Goal: Information Seeking & Learning: Find specific fact

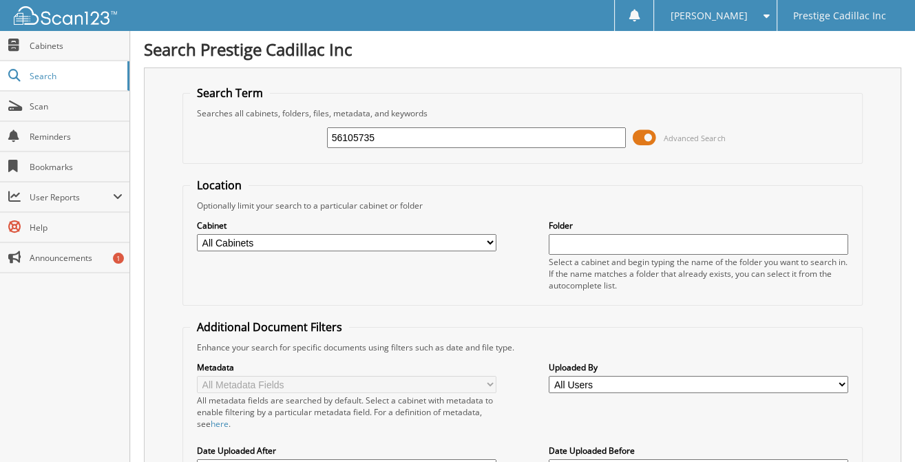
type input "56105735"
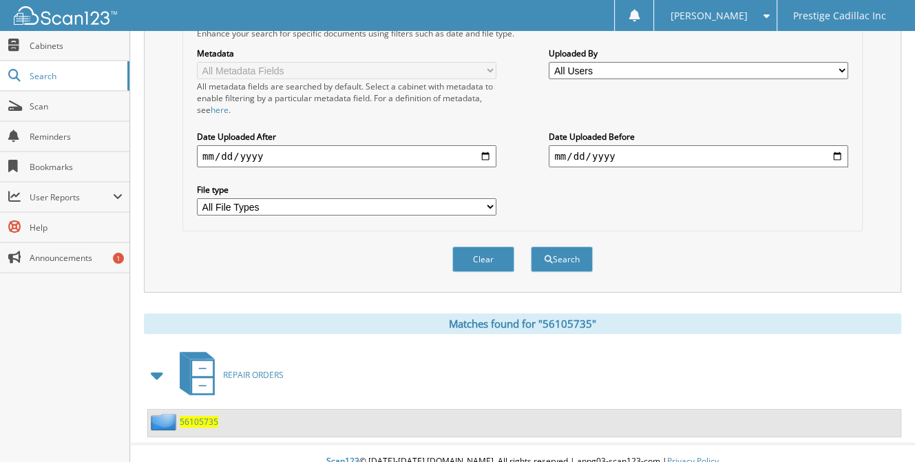
scroll to position [315, 0]
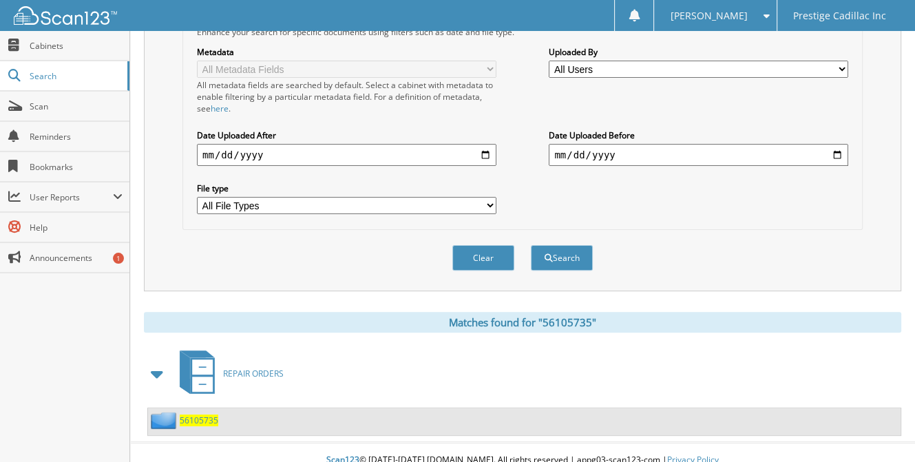
click at [198, 415] on span "56105735" at bounding box center [199, 421] width 39 height 12
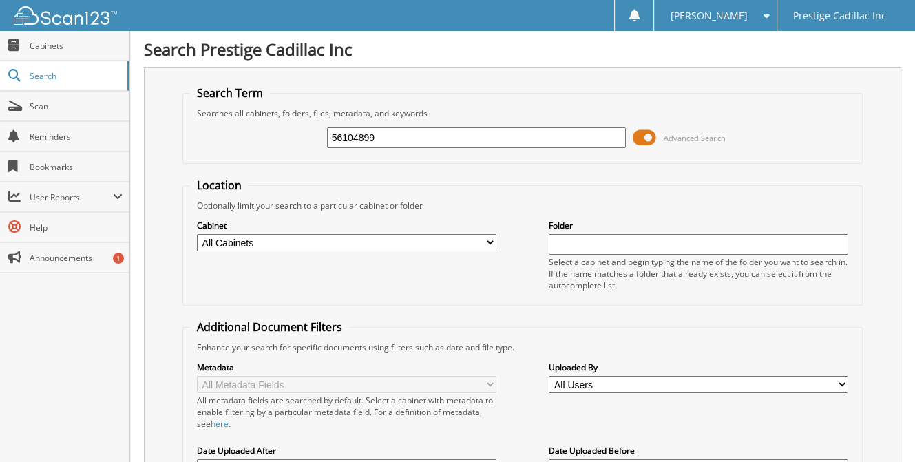
type input "56104899"
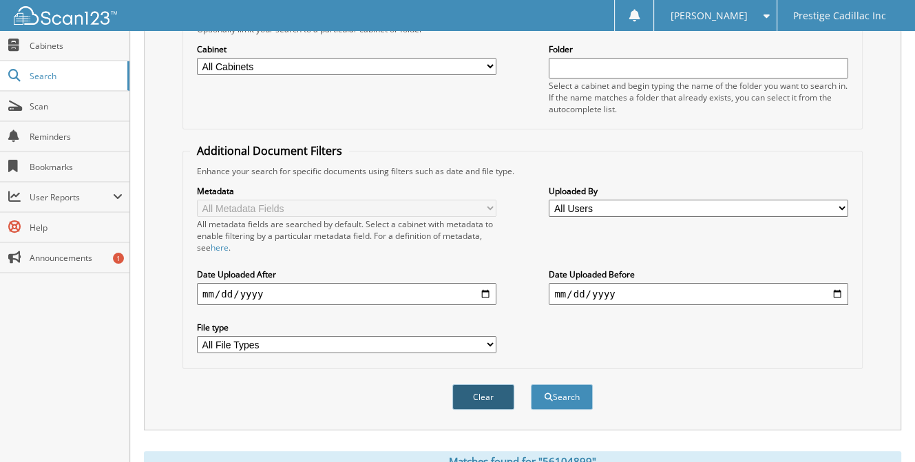
scroll to position [315, 0]
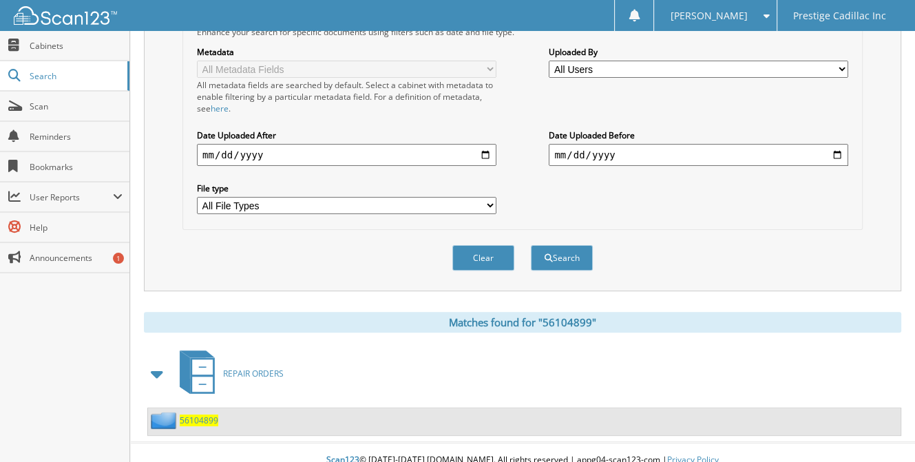
click at [205, 415] on span "56104899" at bounding box center [199, 421] width 39 height 12
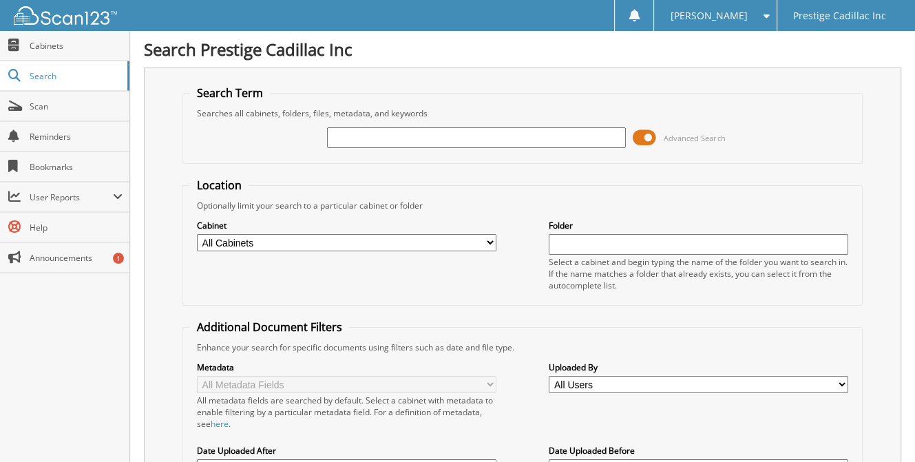
paste input "56105748"
type input "56105748"
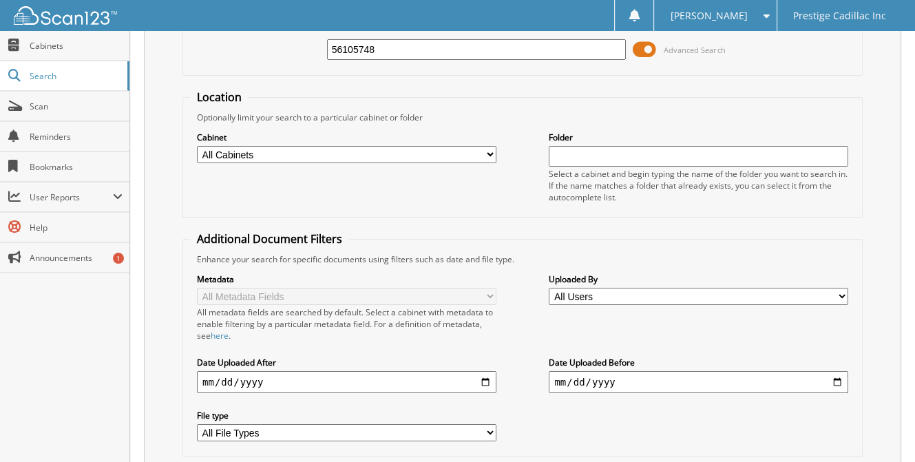
scroll to position [315, 0]
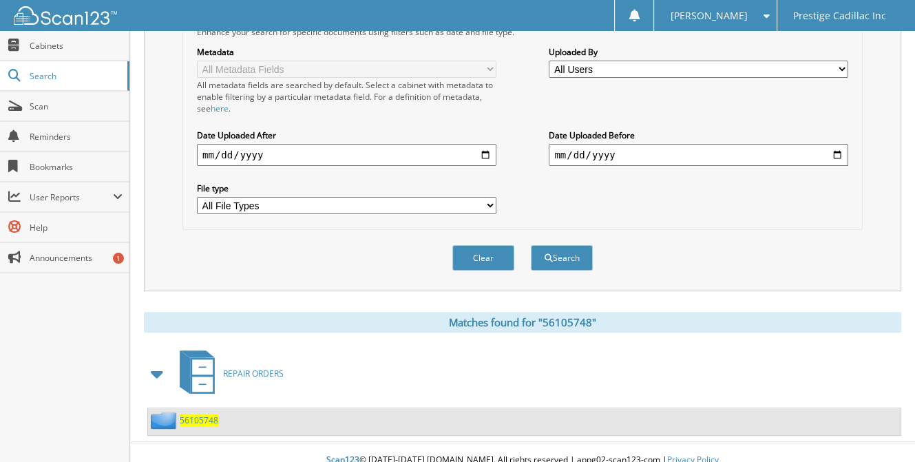
click at [201, 415] on span "56105748" at bounding box center [199, 421] width 39 height 12
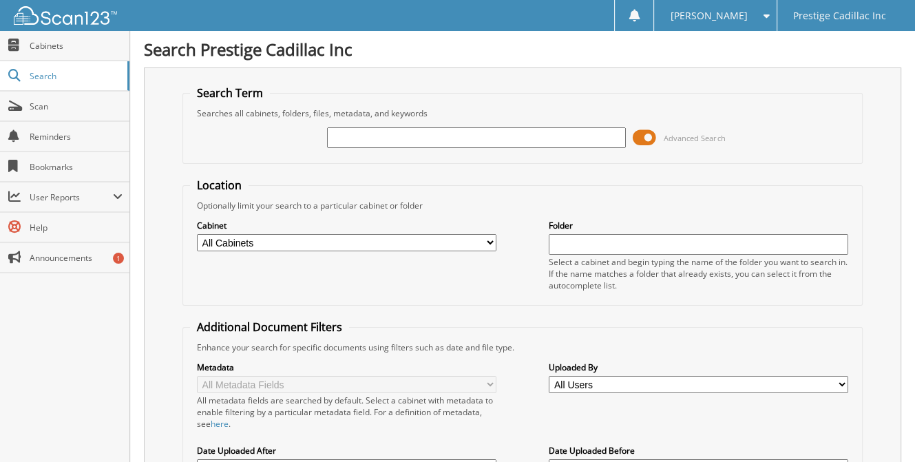
click at [380, 136] on input "text" at bounding box center [477, 137] width 300 height 21
type input "56107962"
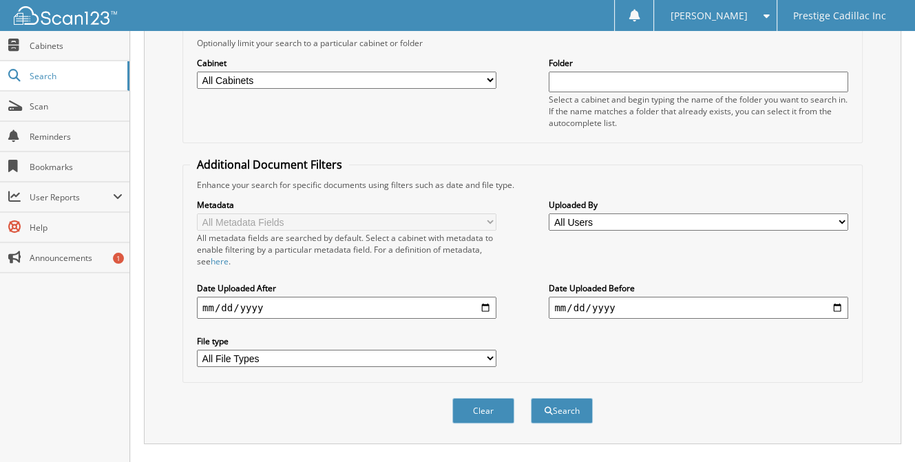
scroll to position [315, 0]
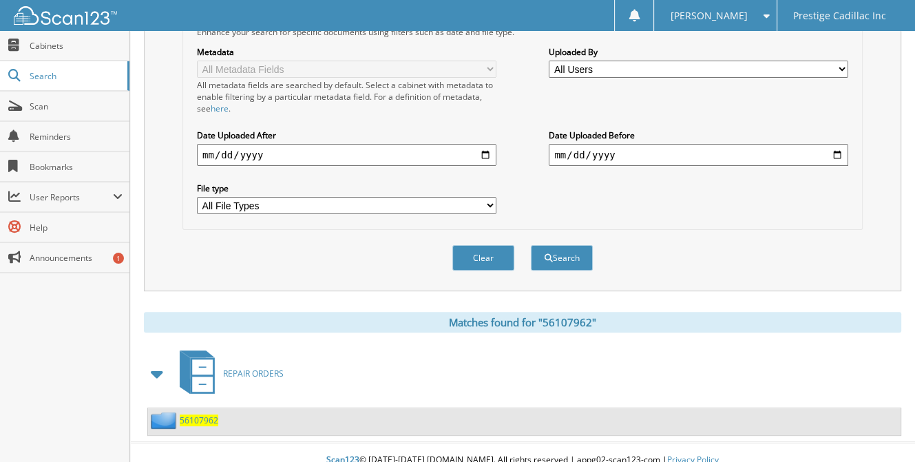
click at [192, 415] on span "56107962" at bounding box center [199, 421] width 39 height 12
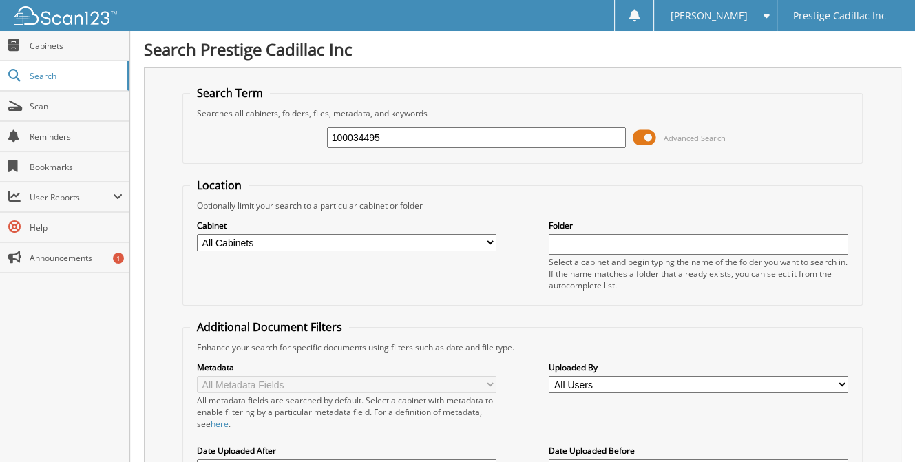
type input "100034495"
click at [424, 138] on input "100034495" at bounding box center [477, 137] width 300 height 21
type input "100034796"
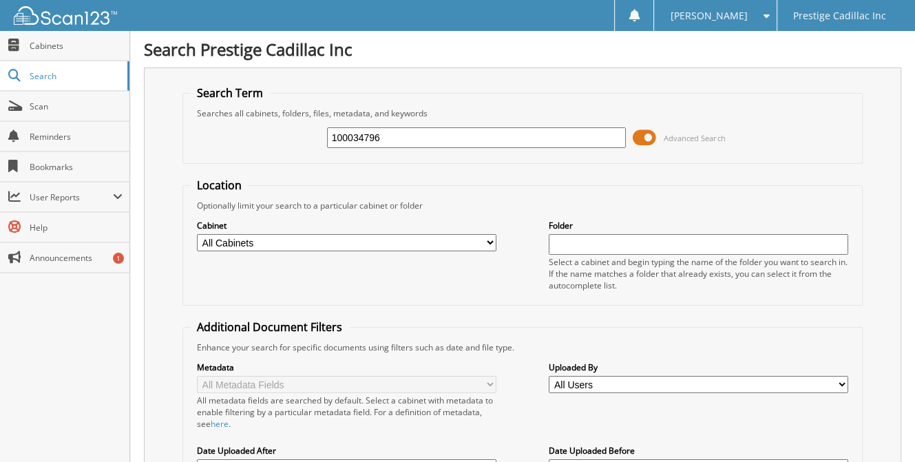
click at [351, 135] on input "100034796" at bounding box center [477, 137] width 300 height 21
drag, startPoint x: 363, startPoint y: 139, endPoint x: 455, endPoint y: 134, distance: 92.4
click at [455, 134] on input "100034495" at bounding box center [477, 137] width 300 height 21
type input "1"
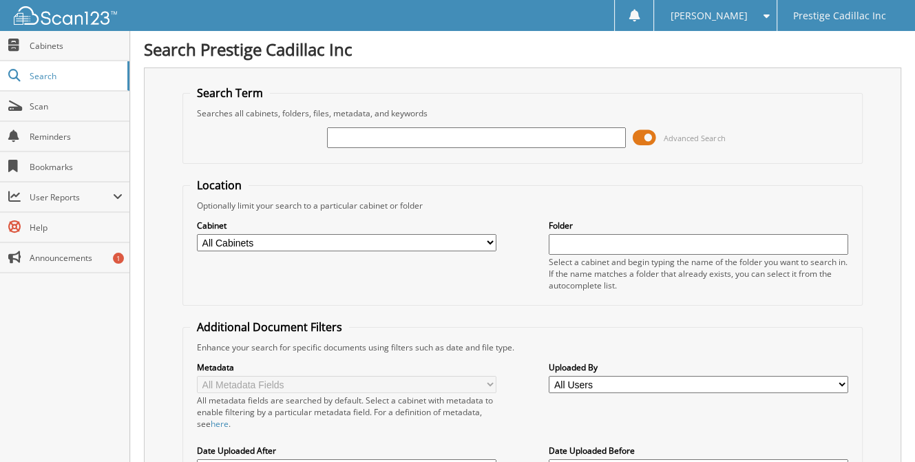
paste input "56108962"
type input "56108962"
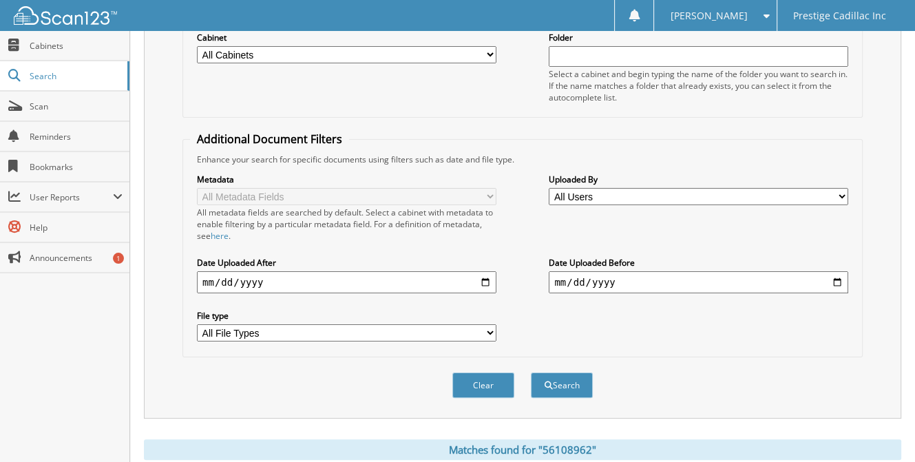
scroll to position [315, 0]
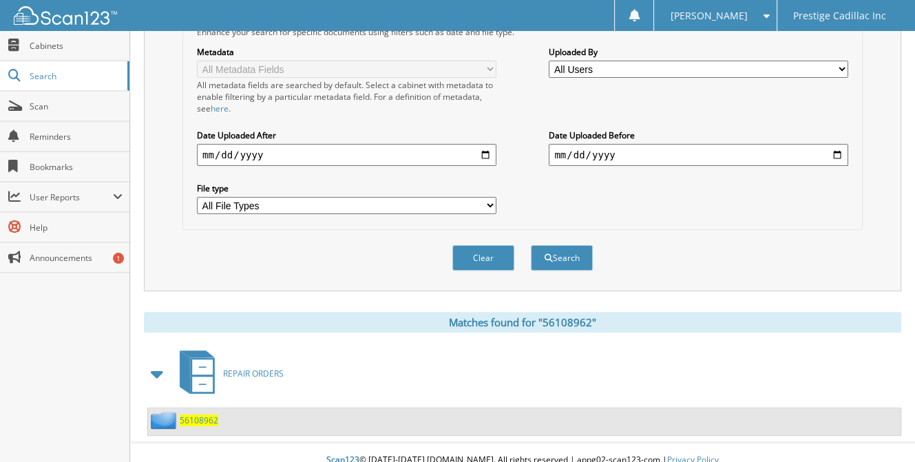
drag, startPoint x: 201, startPoint y: 407, endPoint x: 207, endPoint y: 402, distance: 7.9
click at [201, 415] on span "56108962" at bounding box center [199, 421] width 39 height 12
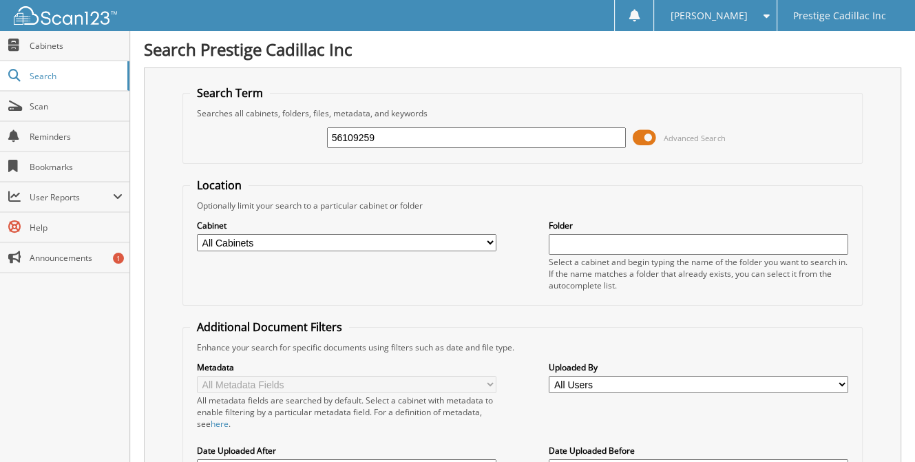
type input "56109259"
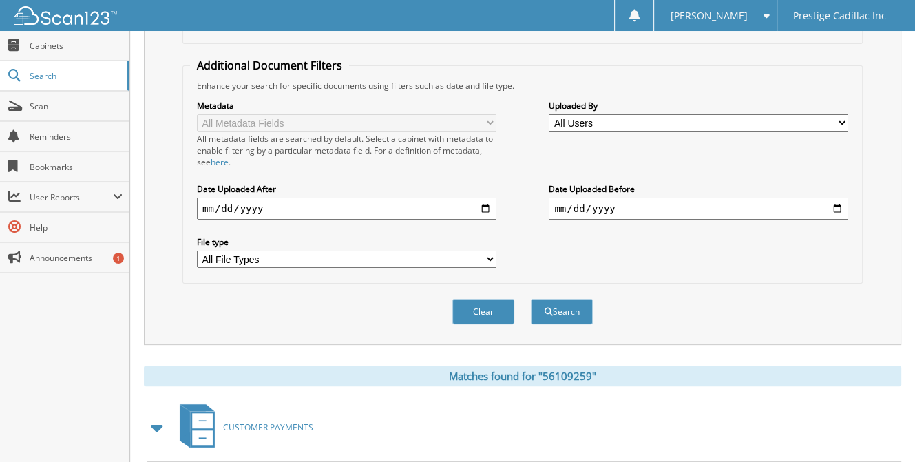
scroll to position [410, 0]
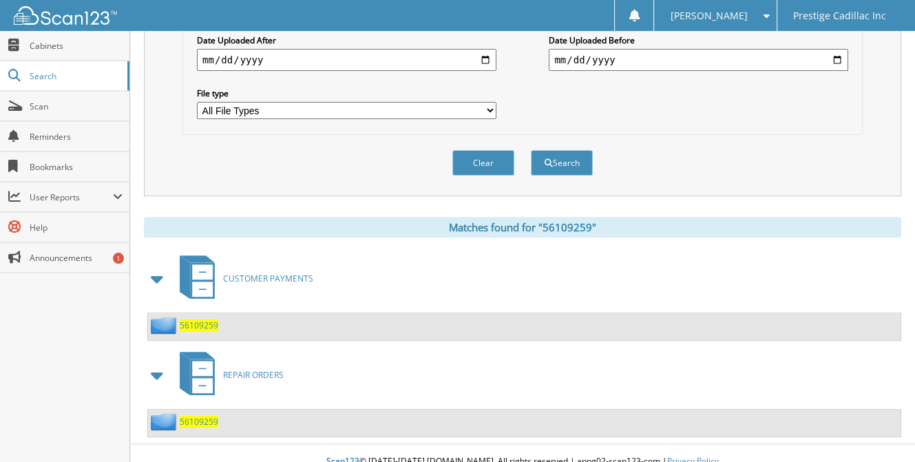
click at [204, 416] on span "56109259" at bounding box center [199, 422] width 39 height 12
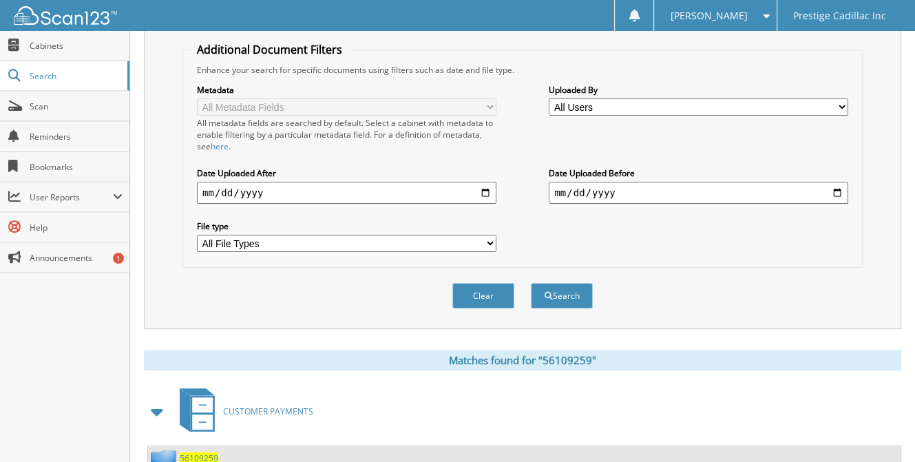
scroll to position [410, 0]
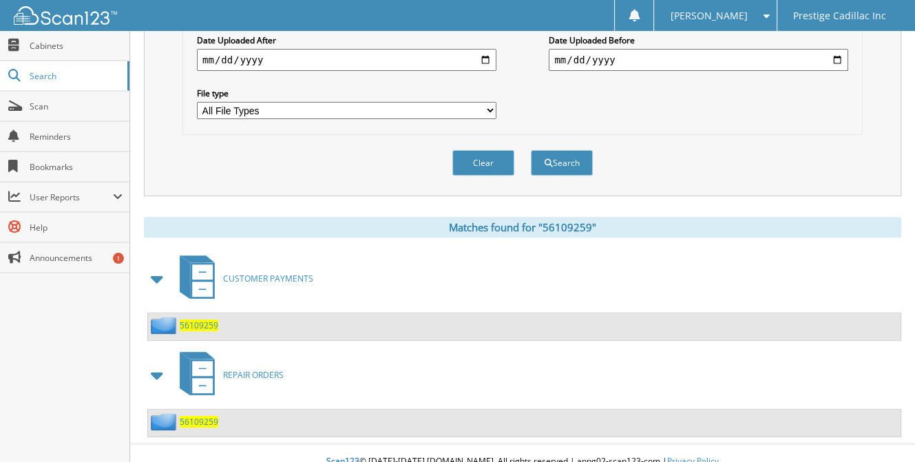
click at [194, 320] on span "56109259" at bounding box center [199, 326] width 39 height 12
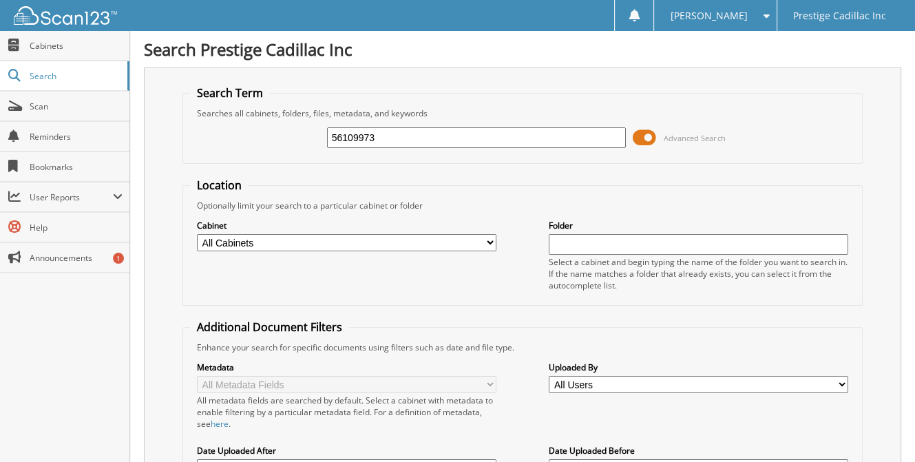
type input "56109973"
click at [406, 136] on input "56109973" at bounding box center [477, 137] width 300 height 21
type input "5"
type input "100034767"
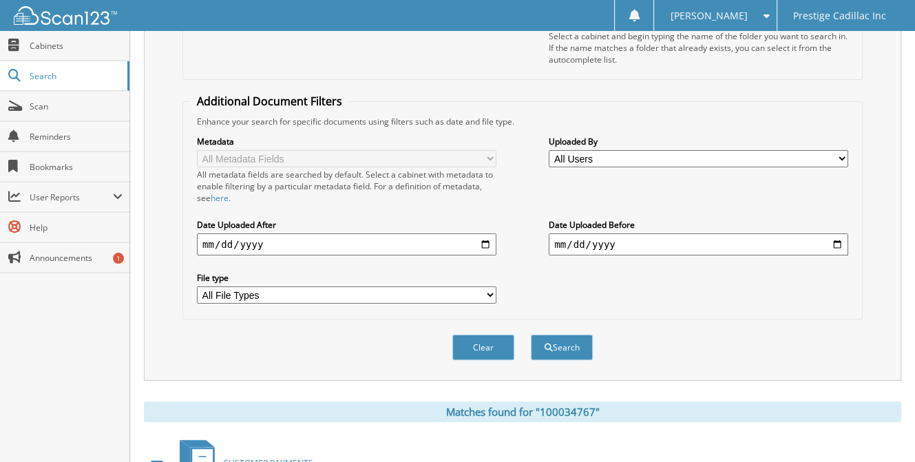
scroll to position [315, 0]
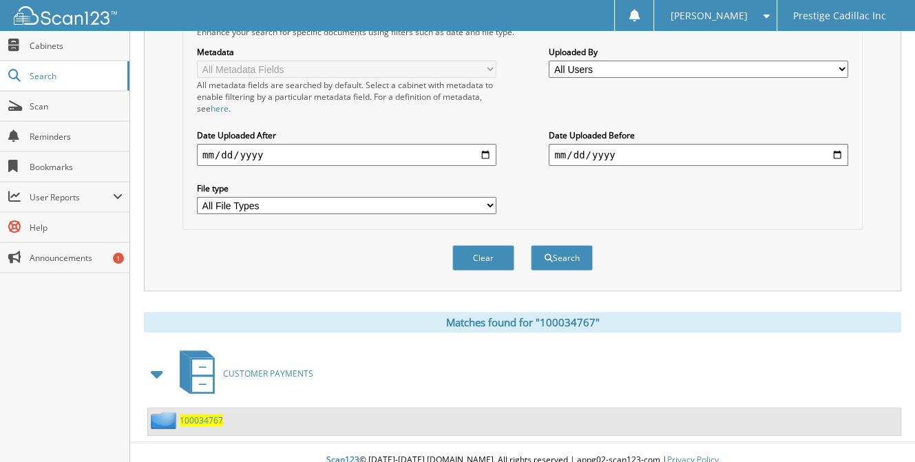
click at [204, 415] on span "100034767" at bounding box center [201, 421] width 43 height 12
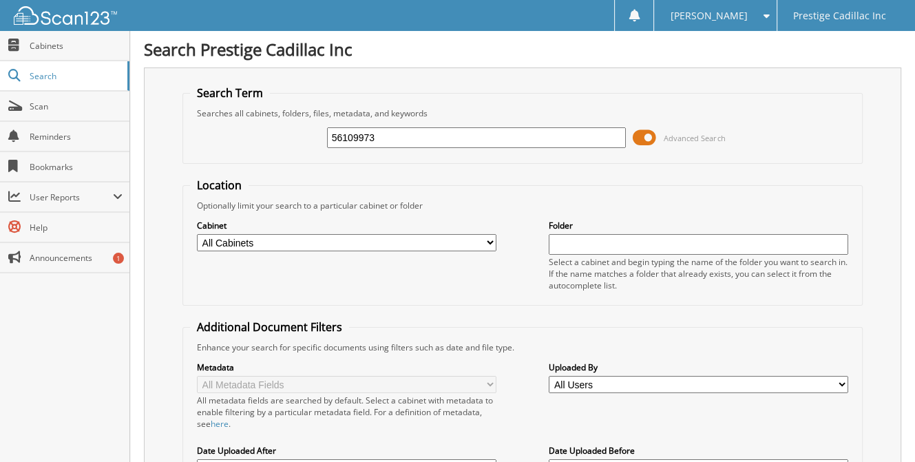
type input "56109973"
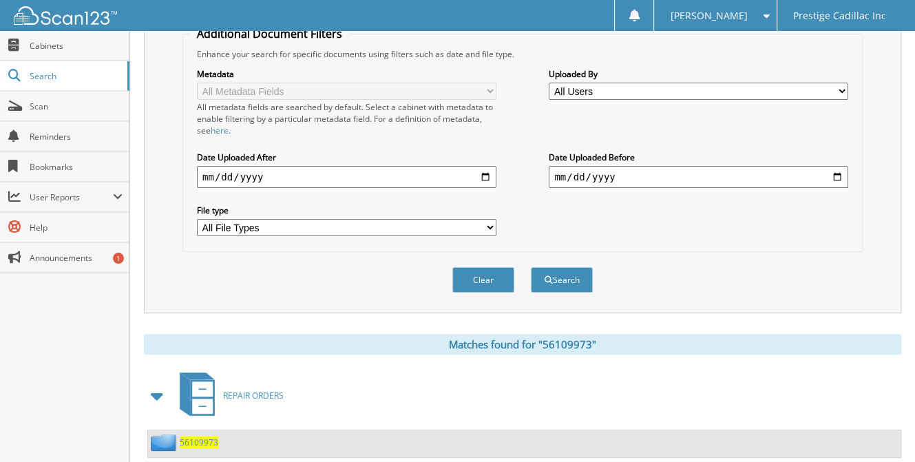
scroll to position [315, 0]
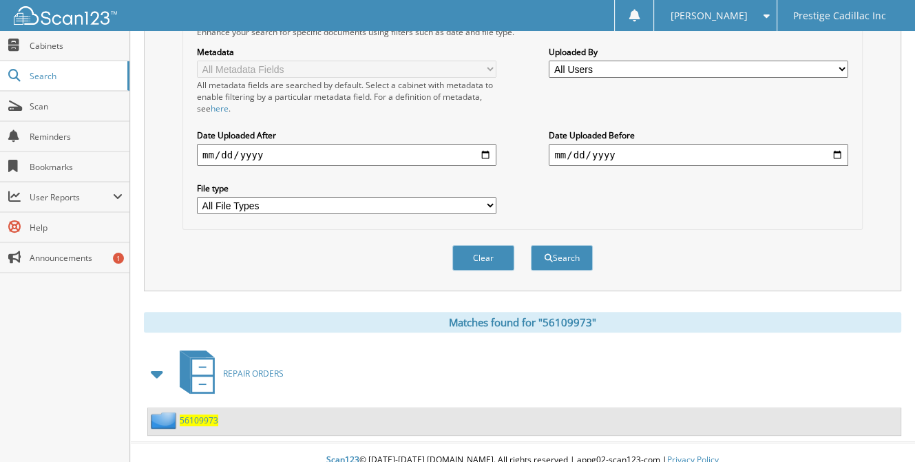
click at [193, 415] on span "56109973" at bounding box center [199, 421] width 39 height 12
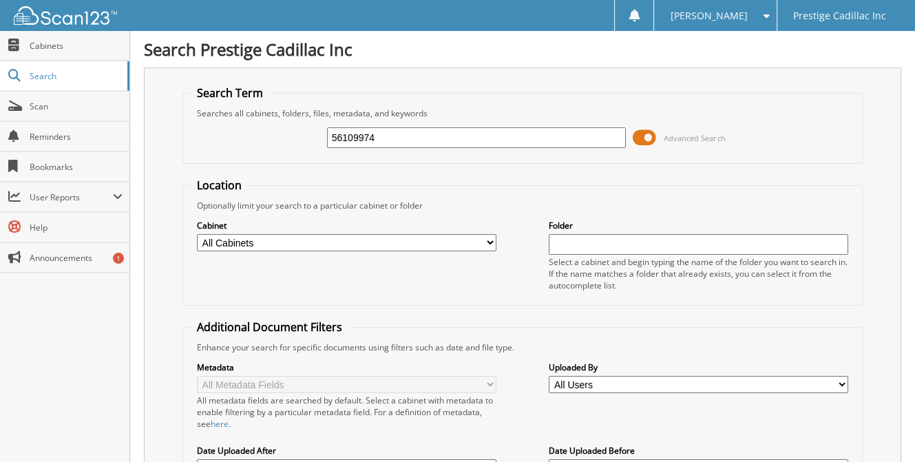
type input "56109974"
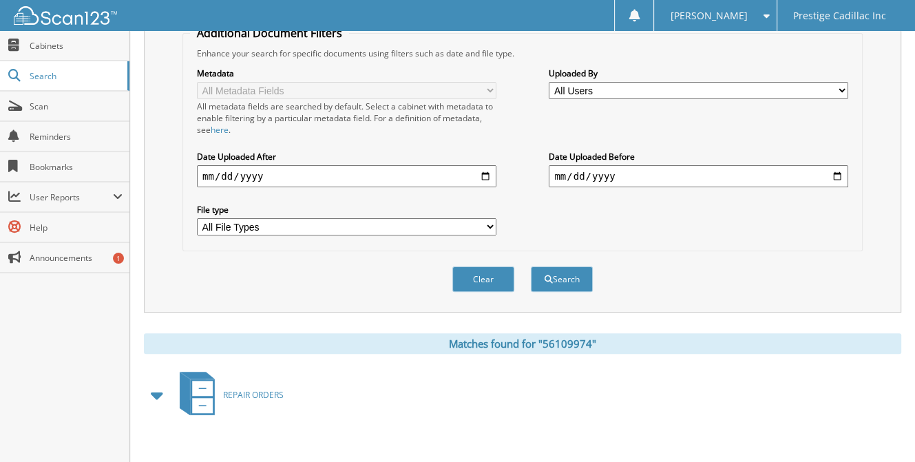
scroll to position [315, 0]
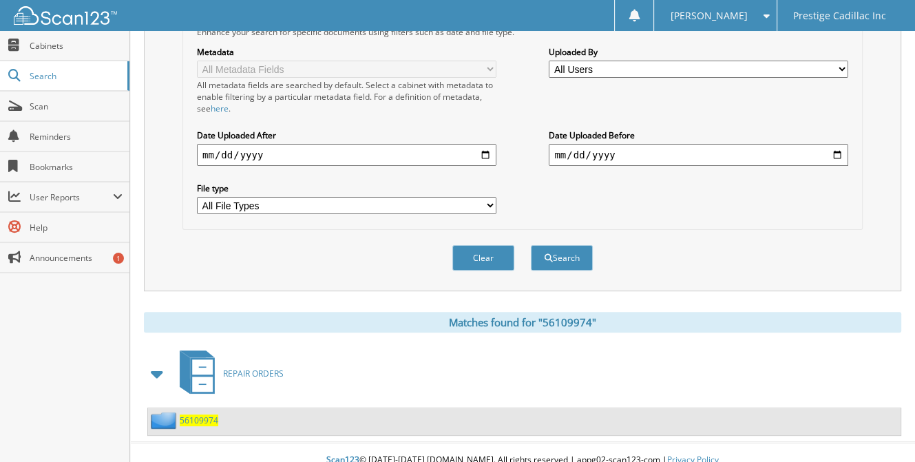
click at [198, 415] on span "56109974" at bounding box center [199, 421] width 39 height 12
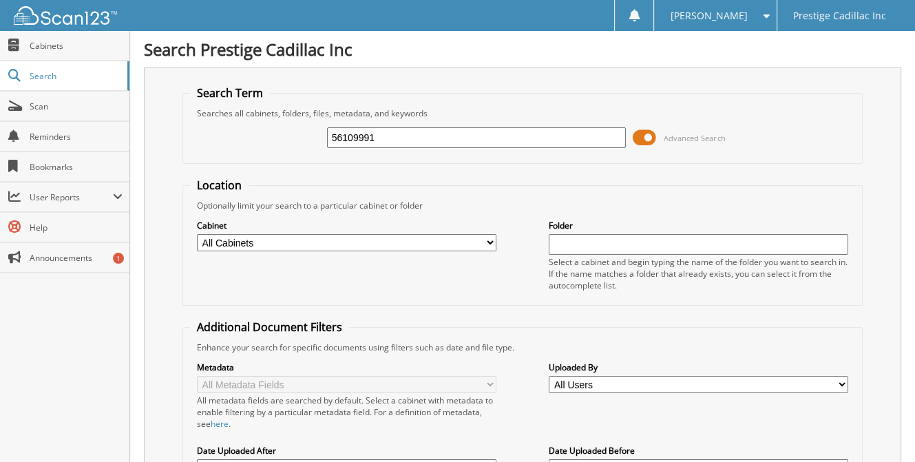
type input "56109991"
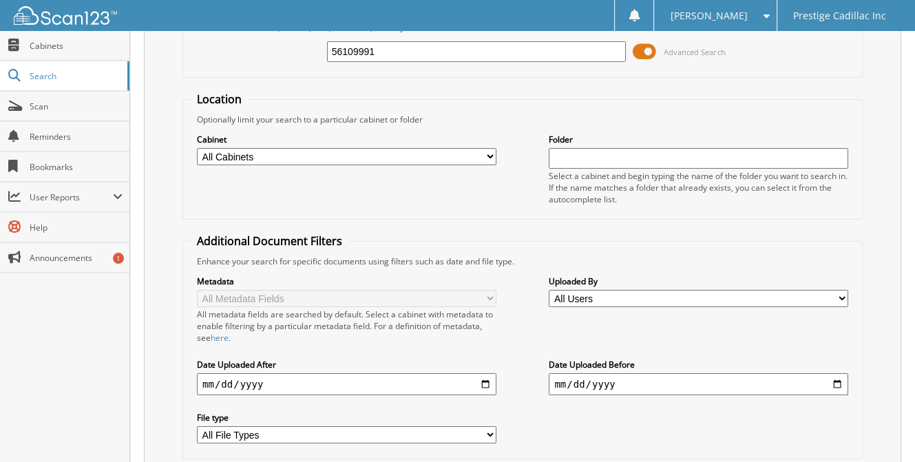
scroll to position [315, 0]
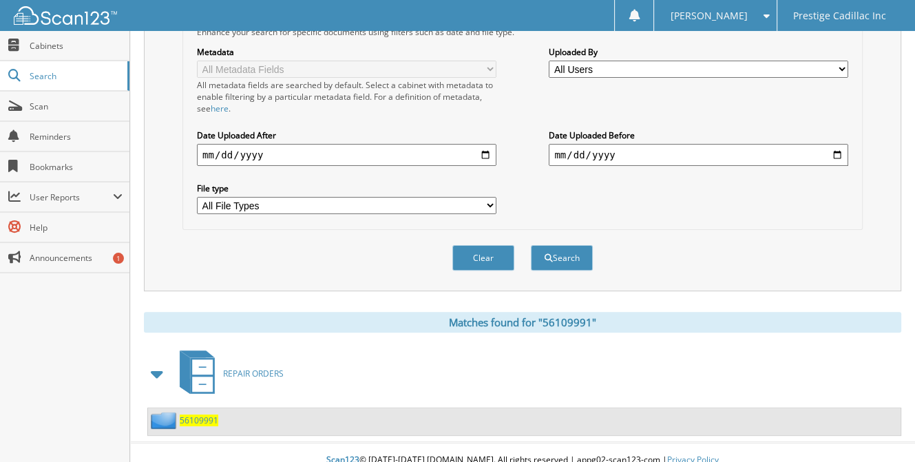
click at [209, 415] on span "56109991" at bounding box center [199, 421] width 39 height 12
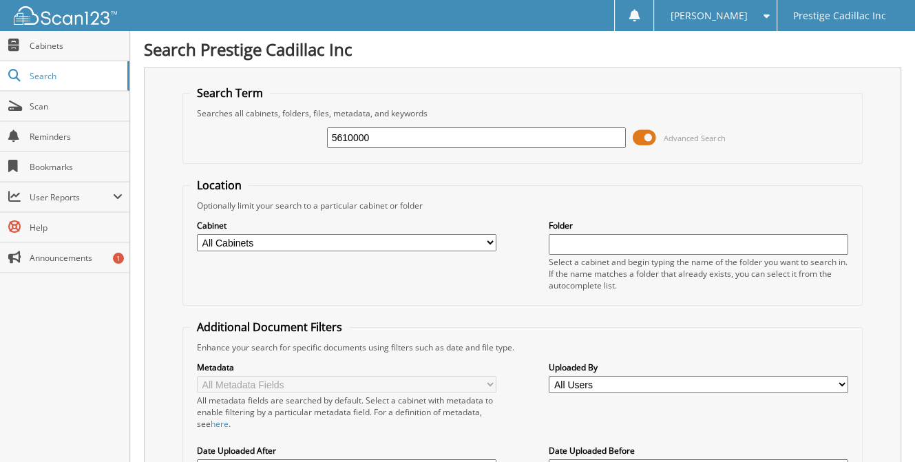
type input "5610000"
click at [416, 134] on input "5610000" at bounding box center [477, 137] width 300 height 21
type input "56110000"
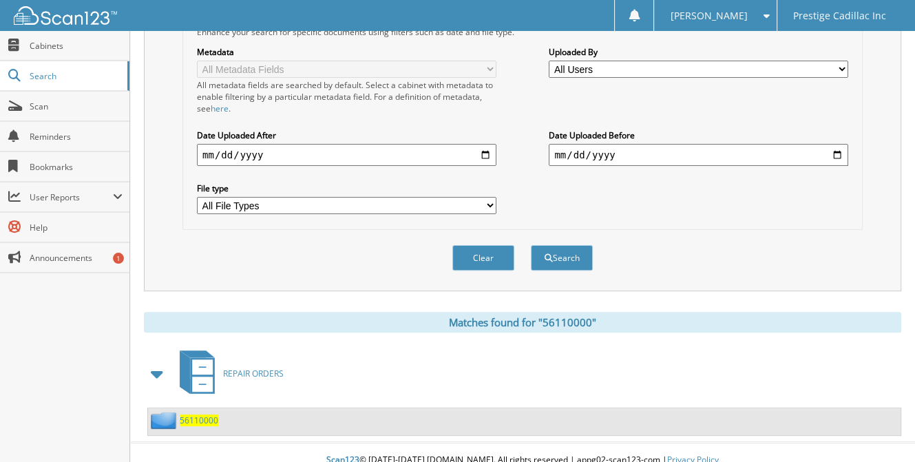
click at [204, 415] on span "56110000" at bounding box center [199, 421] width 39 height 12
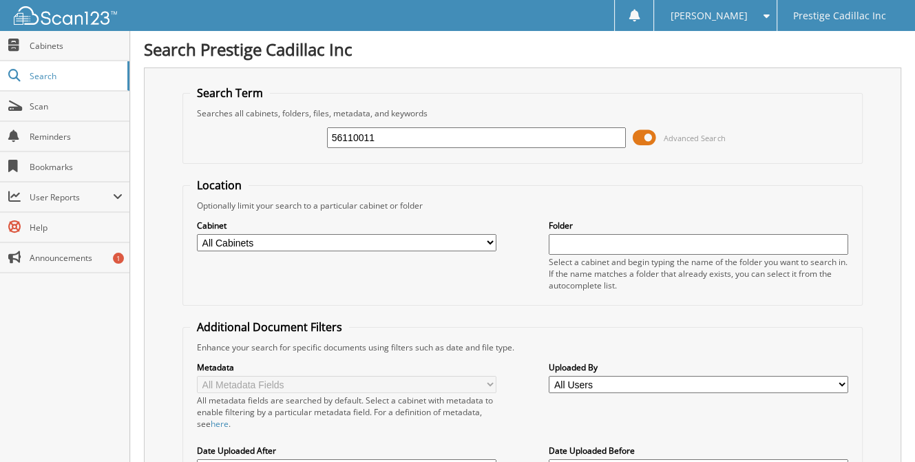
type input "56110011"
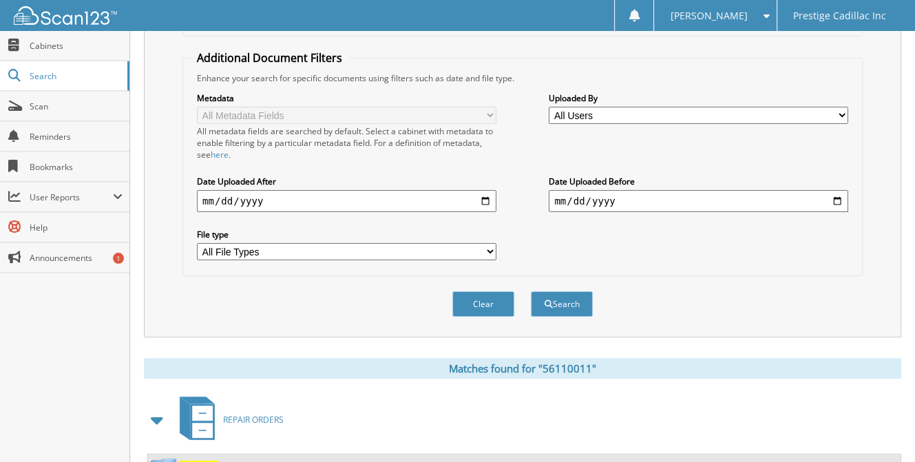
scroll to position [315, 0]
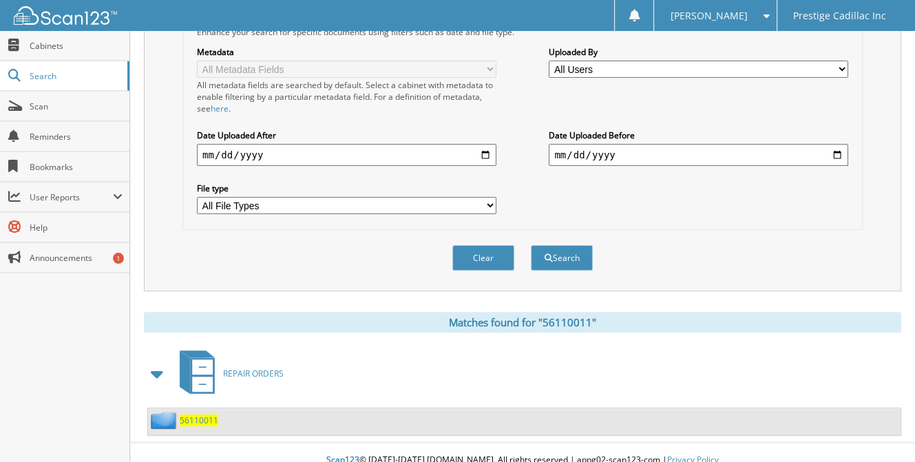
click at [209, 415] on span "56110011" at bounding box center [199, 421] width 39 height 12
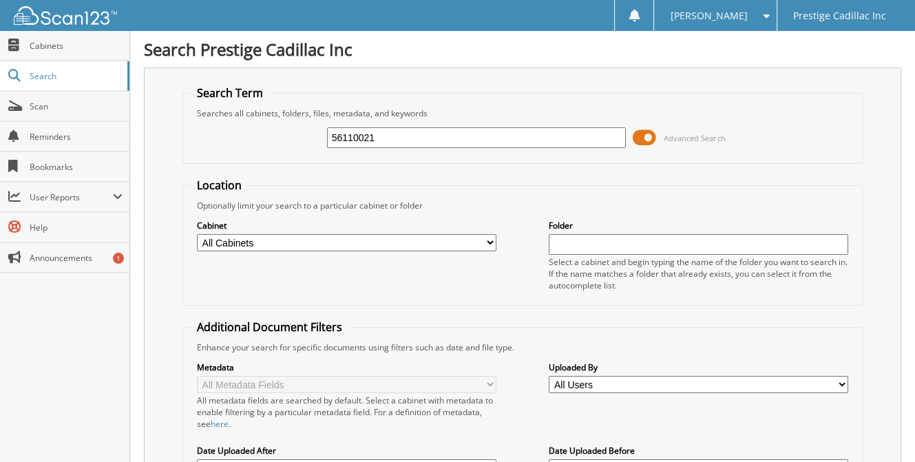
type input "56110021"
click at [478, 132] on input "56110021" at bounding box center [477, 137] width 300 height 21
type input "5"
paste input "56110031"
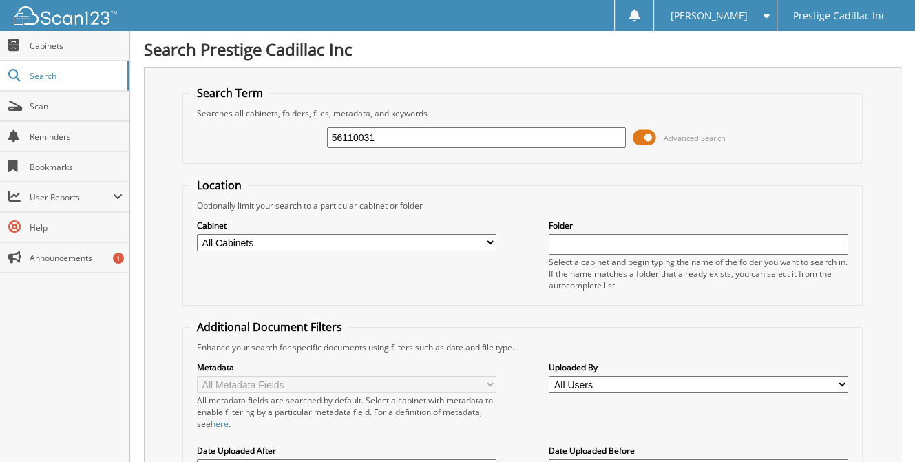
type input "56110031"
click at [461, 132] on input "56110031" at bounding box center [477, 137] width 300 height 21
type input "56110035"
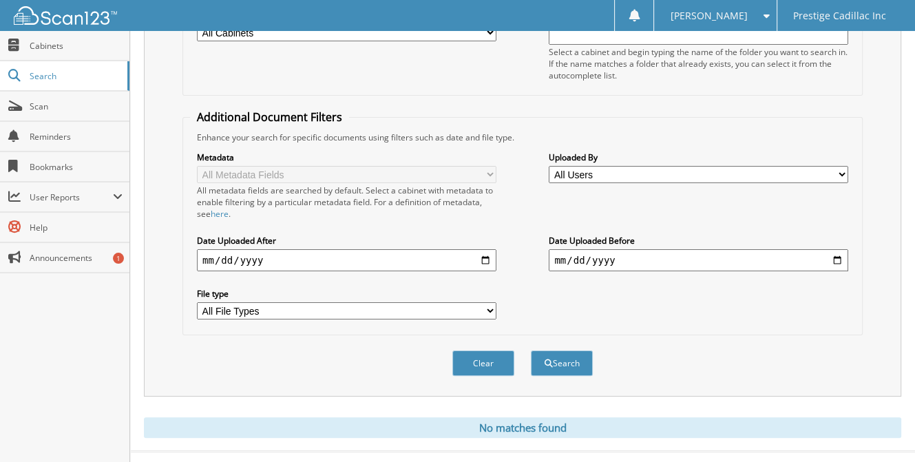
scroll to position [220, 0]
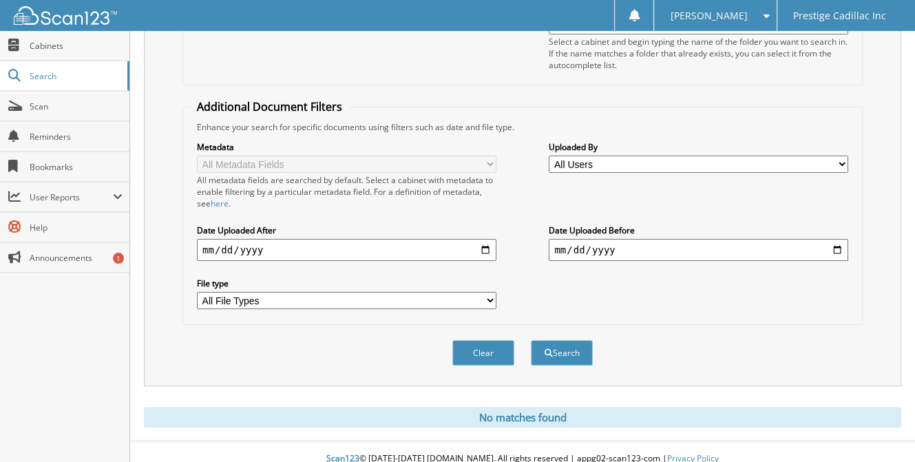
drag, startPoint x: 54, startPoint y: 76, endPoint x: 182, endPoint y: 98, distance: 129.3
click at [56, 76] on span "Search" at bounding box center [75, 76] width 91 height 12
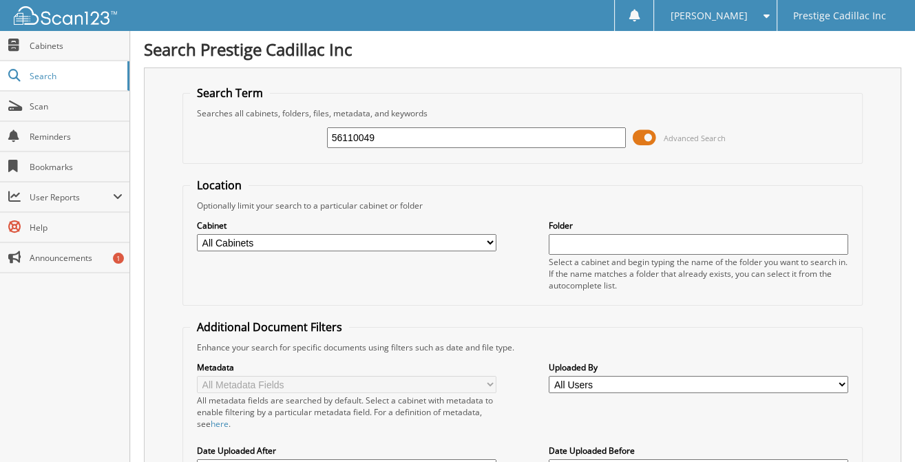
type input "56110049"
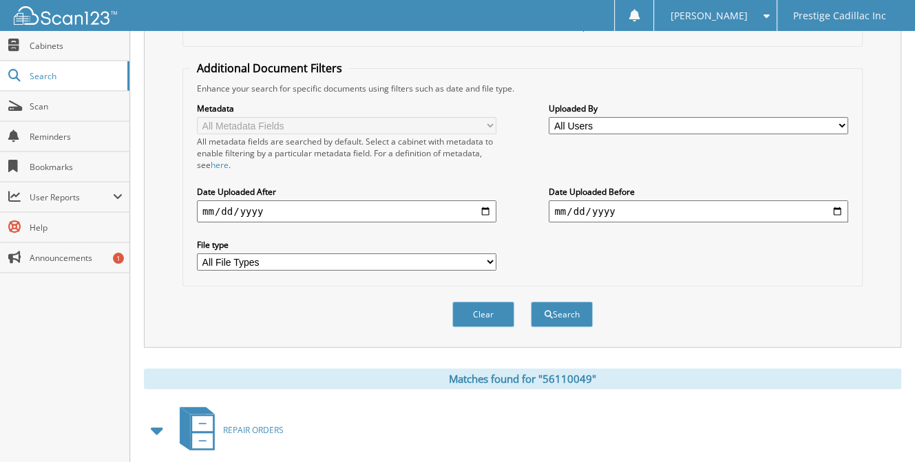
scroll to position [315, 0]
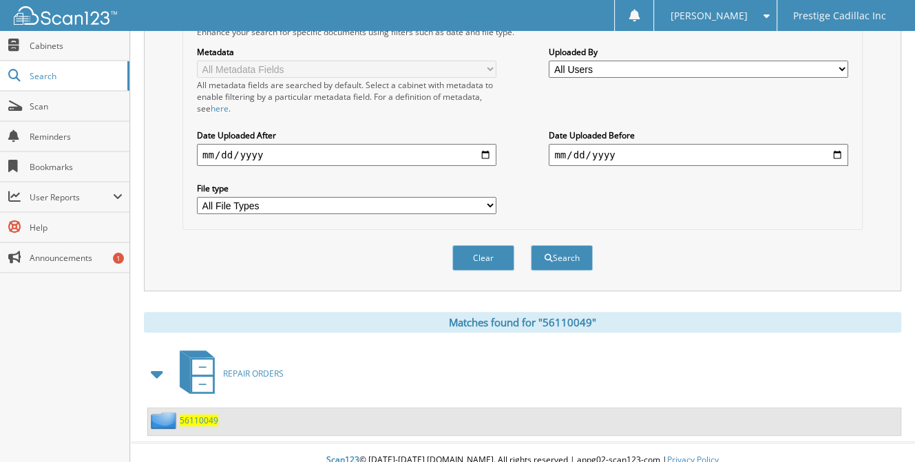
click at [188, 415] on span "56110049" at bounding box center [199, 421] width 39 height 12
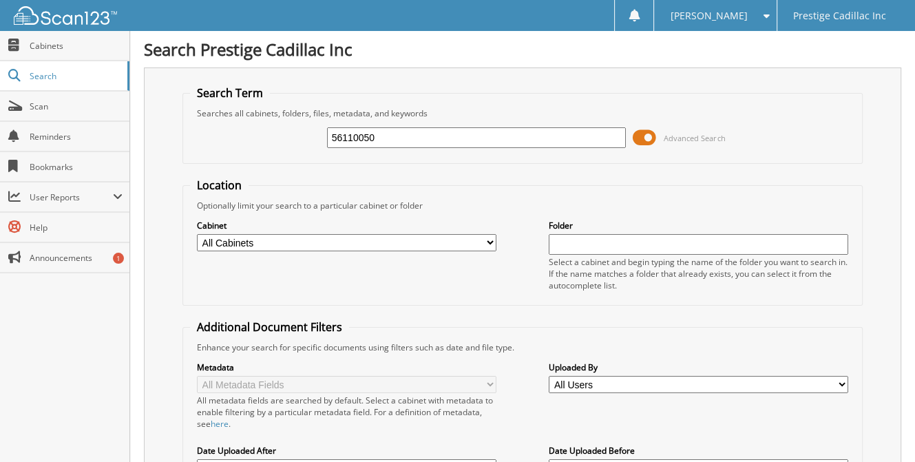
type input "56110050"
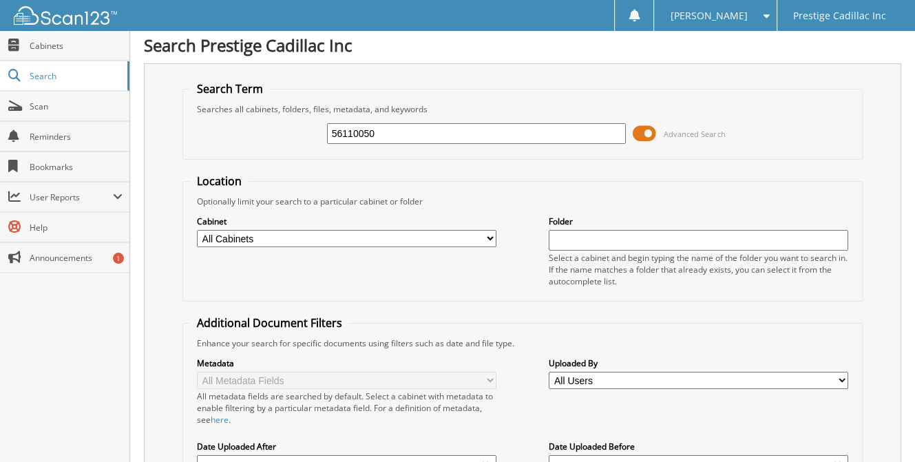
scroll to position [315, 0]
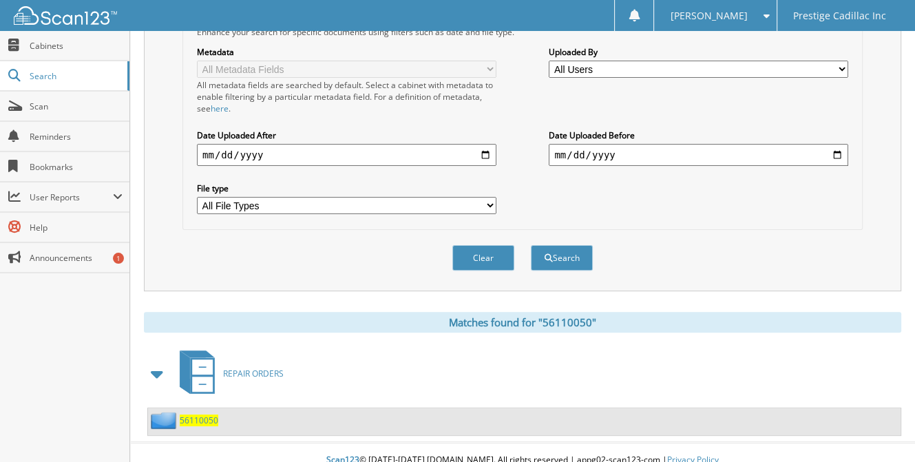
click at [204, 415] on span "56110050" at bounding box center [199, 421] width 39 height 12
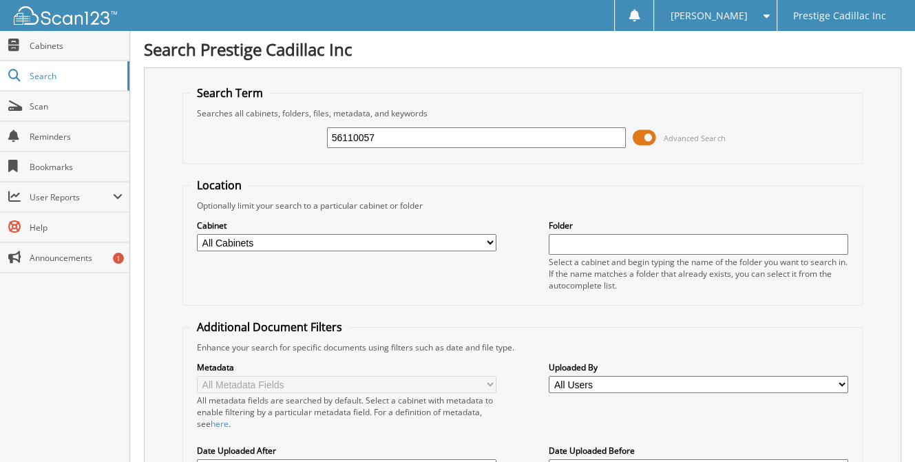
type input "56110057"
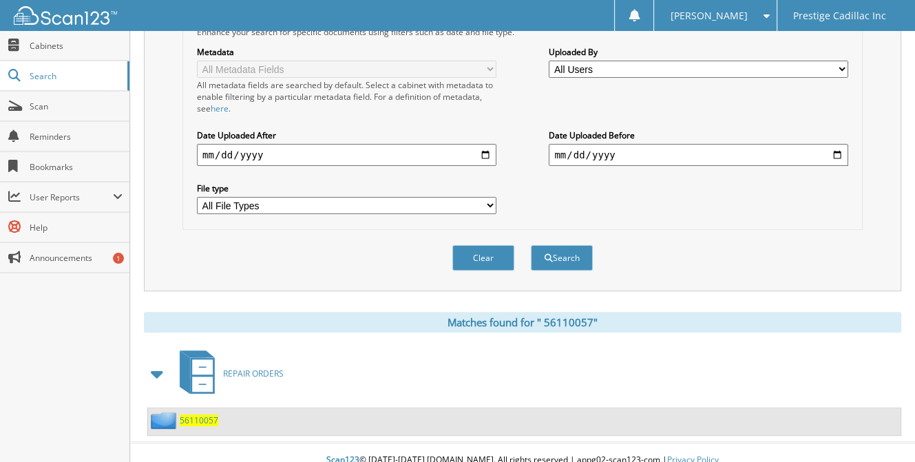
click at [200, 415] on span "5 6 1 1 0 0 5 7" at bounding box center [199, 421] width 39 height 12
